Goal: Task Accomplishment & Management: Manage account settings

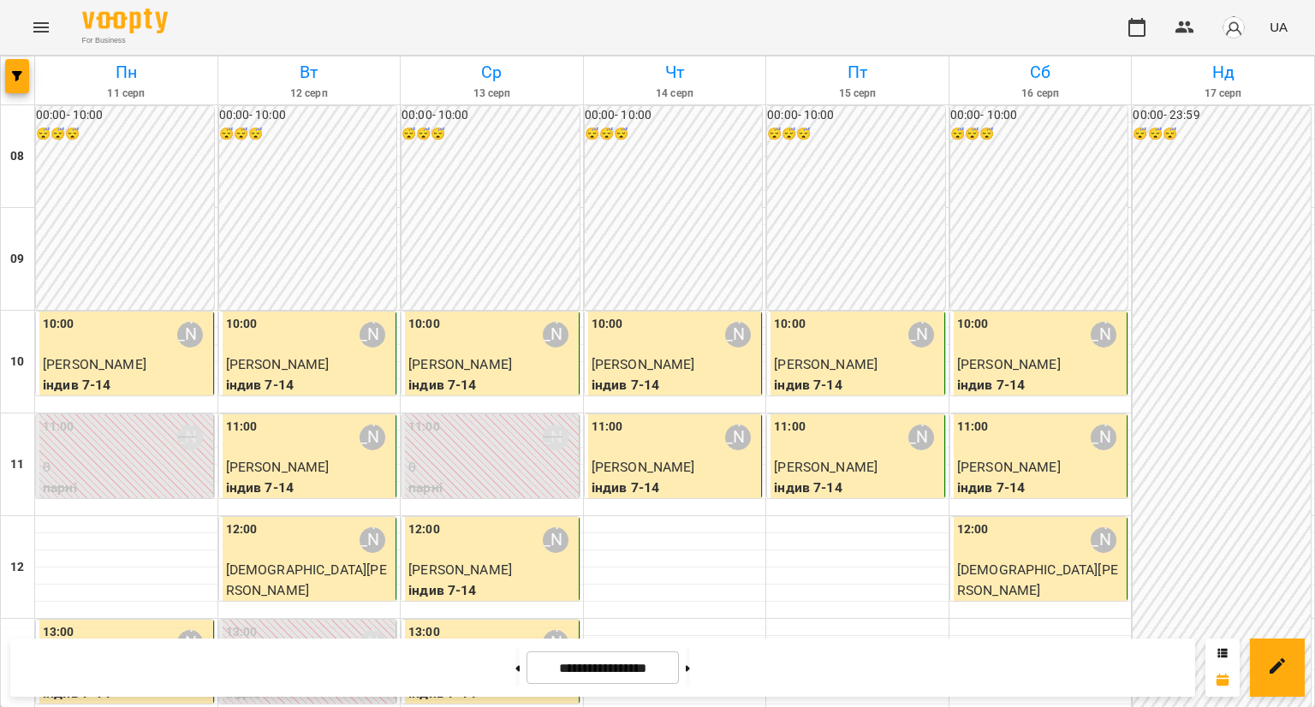
scroll to position [171, 0]
click at [690, 669] on button at bounding box center [688, 668] width 4 height 38
type input "**********"
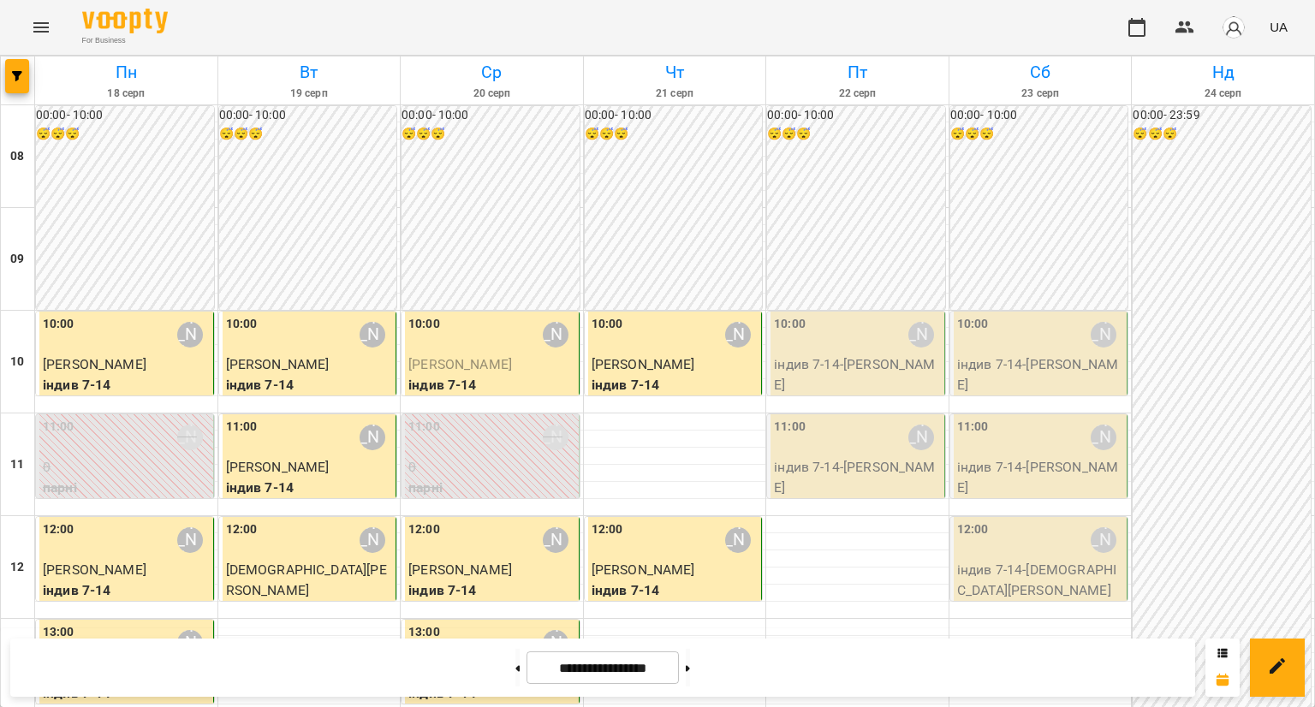
scroll to position [217, 0]
click at [96, 521] on div "12:00 [PERSON_NAME]" at bounding box center [126, 540] width 167 height 39
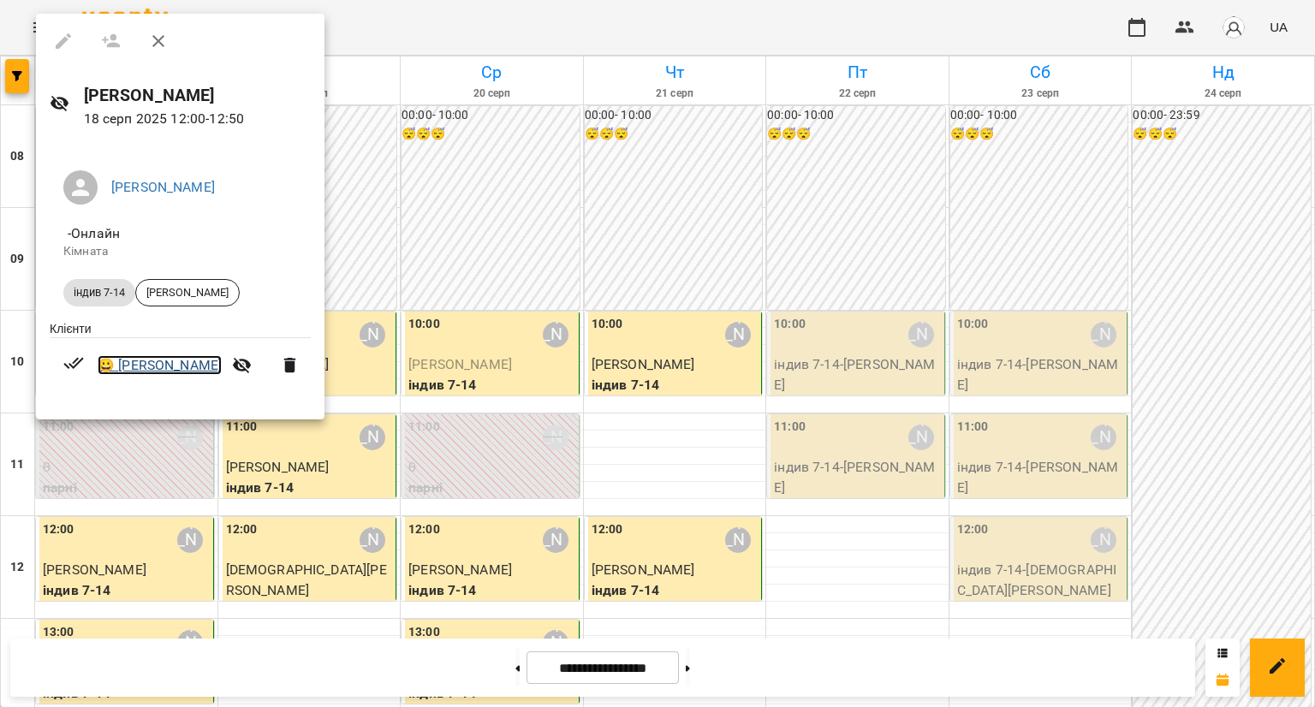
click at [156, 369] on link "😀 [PERSON_NAME]" at bounding box center [160, 365] width 124 height 21
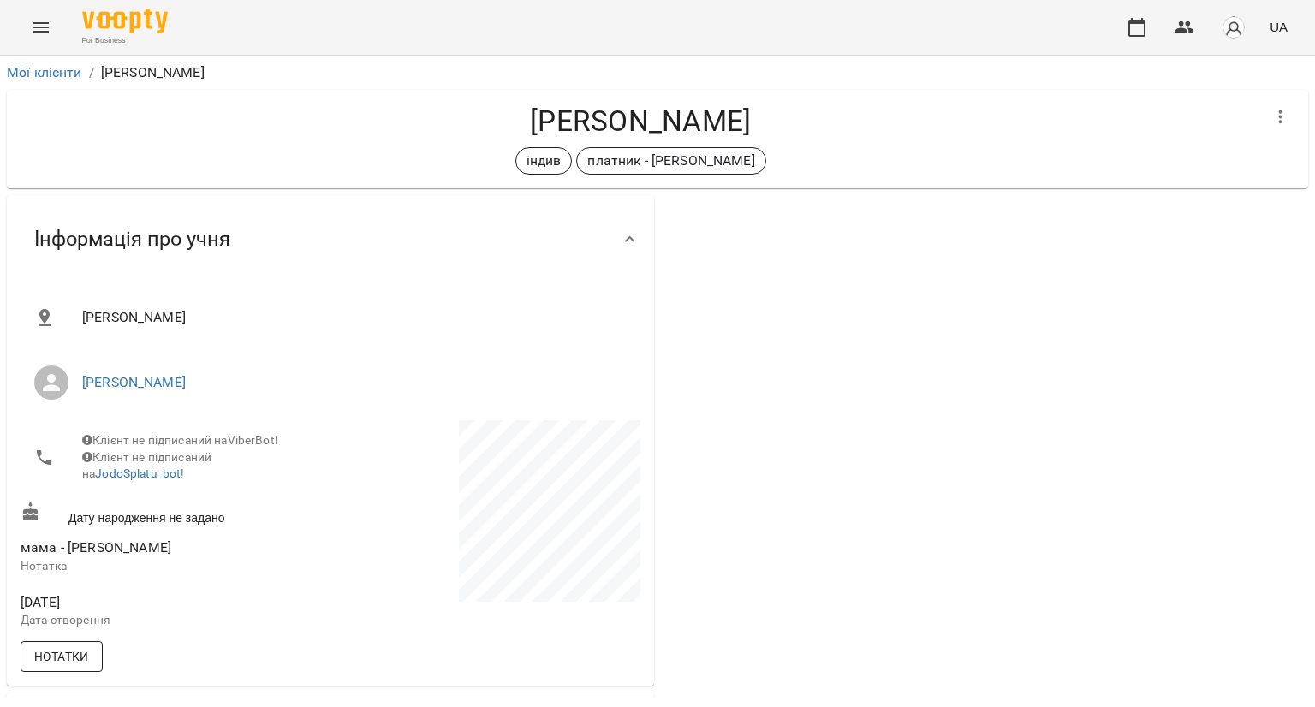
click at [53, 672] on button "Нотатки" at bounding box center [62, 656] width 82 height 31
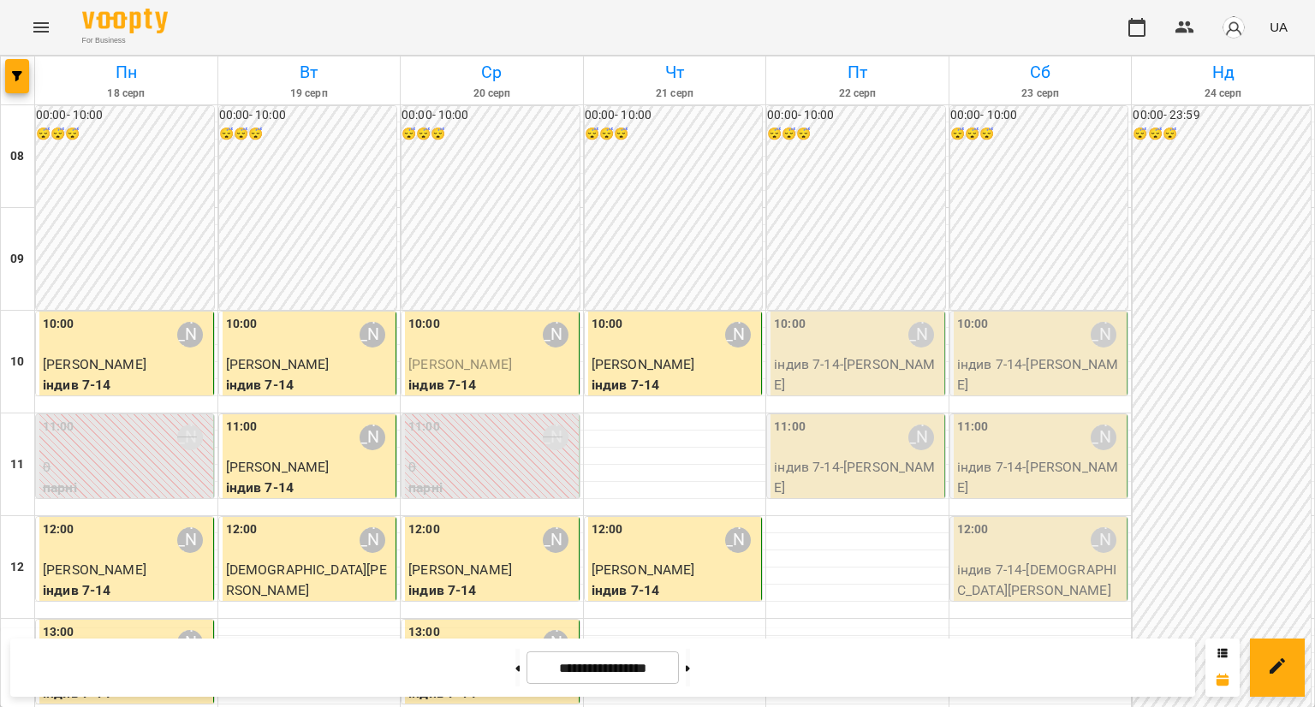
scroll to position [143, 0]
click at [476, 354] on p "[PERSON_NAME]" at bounding box center [491, 364] width 167 height 21
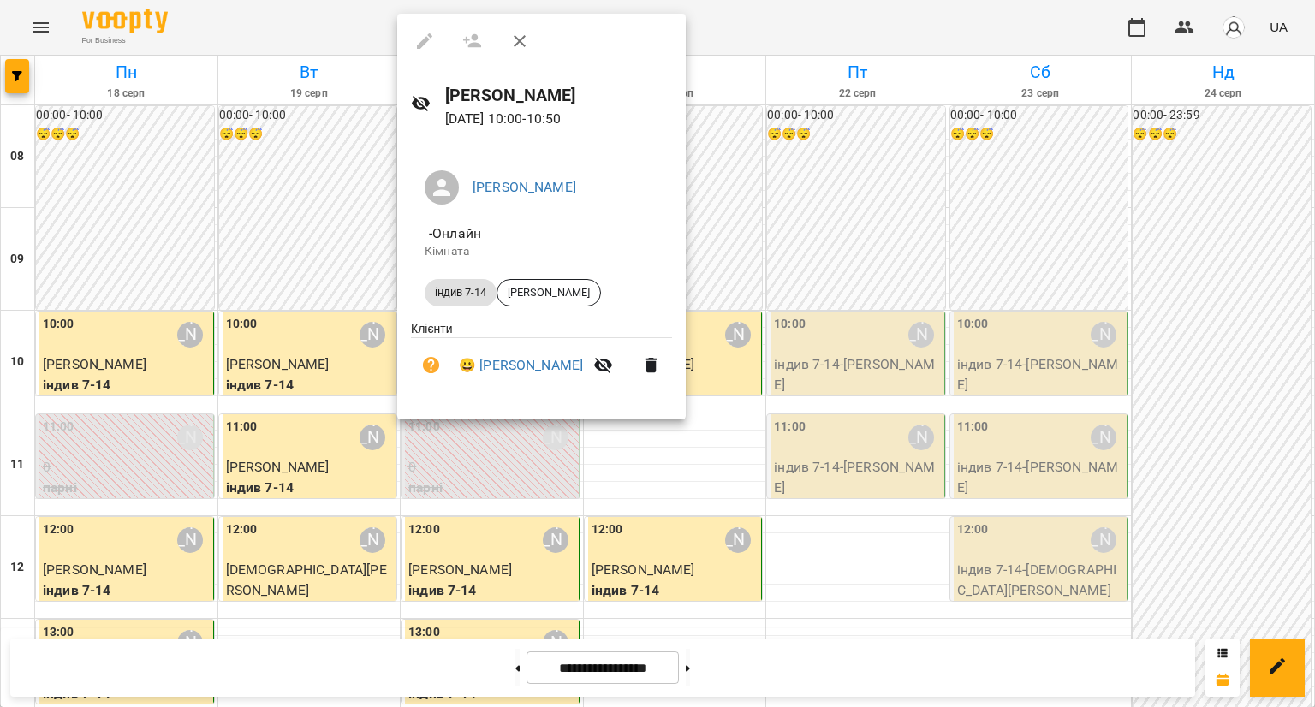
click at [740, 517] on div at bounding box center [657, 353] width 1315 height 707
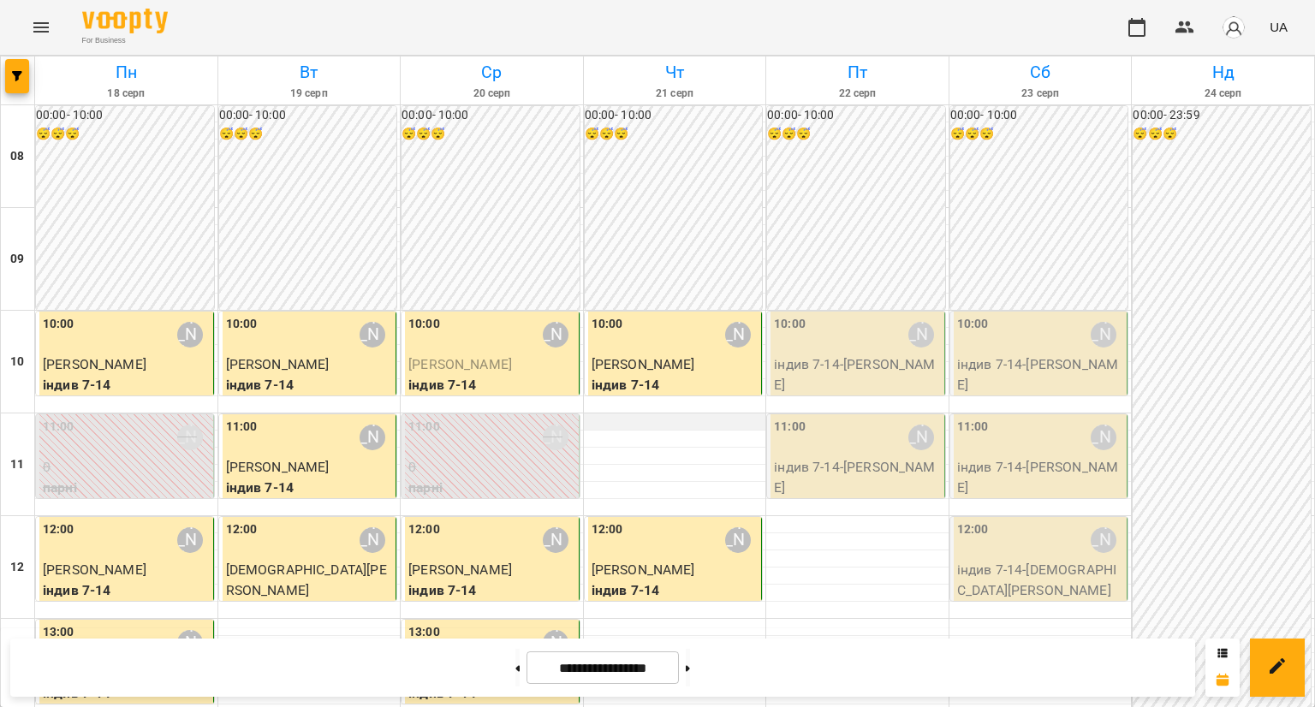
scroll to position [0, 0]
click at [515, 661] on button at bounding box center [517, 668] width 4 height 38
type input "**********"
